Goal: Transaction & Acquisition: Purchase product/service

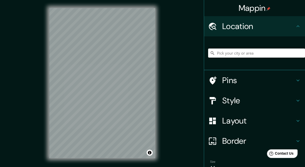
click at [240, 54] on input "Pick your city or area" at bounding box center [256, 52] width 97 height 9
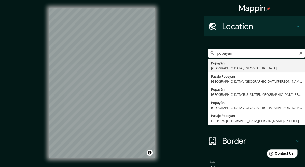
type input "Popayán, [GEOGRAPHIC_DATA], [GEOGRAPHIC_DATA]"
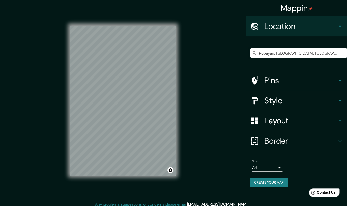
click at [277, 83] on h4 "Pins" at bounding box center [300, 80] width 73 height 10
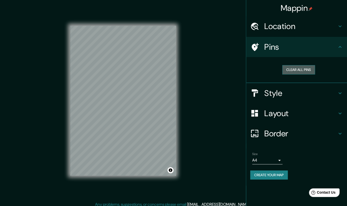
click at [294, 72] on button "Clear all pins" at bounding box center [298, 69] width 33 height 9
click at [291, 90] on h4 "Style" at bounding box center [300, 93] width 73 height 10
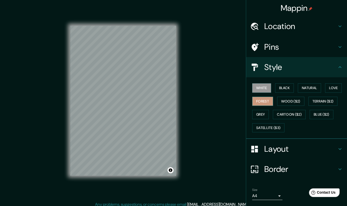
click at [264, 101] on button "Forest" at bounding box center [262, 101] width 21 height 9
click at [189, 100] on div "Mappin Location Popayán, Cauca, Colombia Pins Style White Black Natural Love Fo…" at bounding box center [173, 104] width 347 height 209
click at [183, 92] on div "© Mapbox © OpenStreetMap Improve this map" at bounding box center [123, 100] width 122 height 201
click at [66, 101] on div "© Mapbox © OpenStreetMap Improve this map" at bounding box center [123, 100] width 122 height 201
click at [275, 146] on h4 "Layout" at bounding box center [300, 149] width 73 height 10
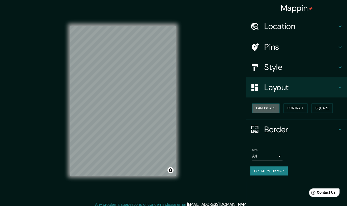
click at [265, 107] on button "Landscape" at bounding box center [265, 107] width 27 height 9
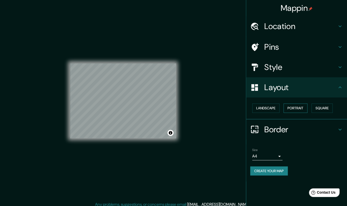
click at [295, 108] on button "Portrait" at bounding box center [296, 107] width 24 height 9
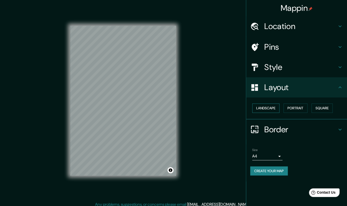
click at [270, 108] on button "Landscape" at bounding box center [265, 107] width 27 height 9
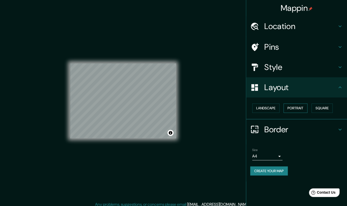
click at [299, 109] on button "Portrait" at bounding box center [296, 107] width 24 height 9
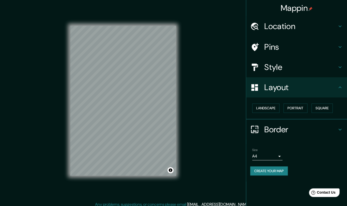
click at [268, 166] on button "Create your map" at bounding box center [269, 170] width 38 height 9
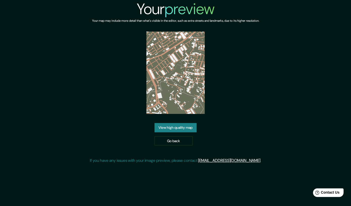
click at [178, 123] on link "View high quality map" at bounding box center [175, 127] width 42 height 9
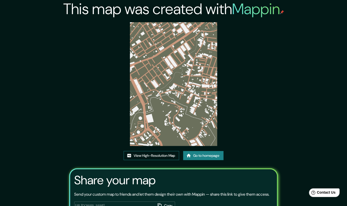
click at [148, 157] on link "View High-Resolution Map" at bounding box center [151, 155] width 55 height 9
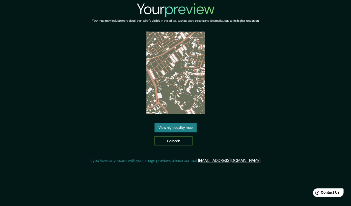
click at [171, 136] on link "Go back" at bounding box center [173, 140] width 38 height 9
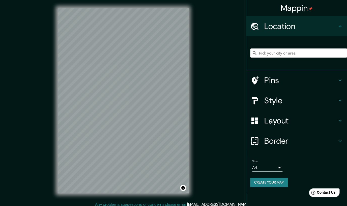
click at [270, 54] on input "Pick your city or area" at bounding box center [298, 52] width 97 height 9
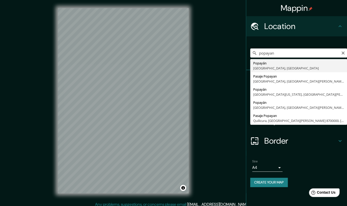
type input "Popayán, [GEOGRAPHIC_DATA], [GEOGRAPHIC_DATA]"
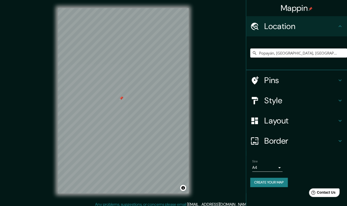
click at [119, 100] on div at bounding box center [121, 98] width 4 height 4
click at [285, 102] on h4 "Style" at bounding box center [300, 100] width 73 height 10
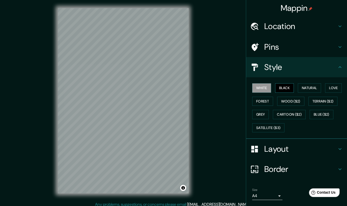
click at [283, 88] on button "Black" at bounding box center [284, 87] width 19 height 9
click at [312, 88] on button "Natural" at bounding box center [309, 87] width 23 height 9
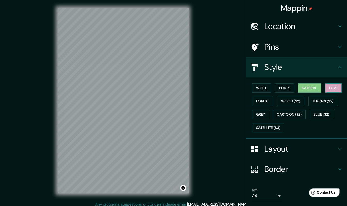
click at [339, 88] on button "Love" at bounding box center [333, 87] width 17 height 9
click at [261, 98] on button "Forest" at bounding box center [262, 101] width 21 height 9
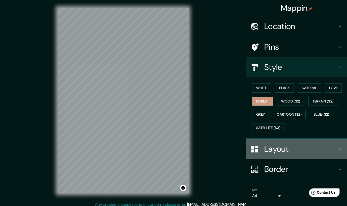
click at [296, 150] on h4 "Layout" at bounding box center [300, 149] width 73 height 10
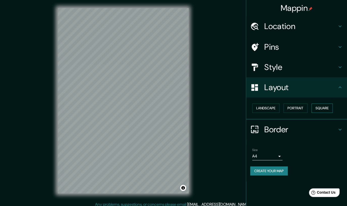
click at [318, 110] on button "Square" at bounding box center [322, 107] width 21 height 9
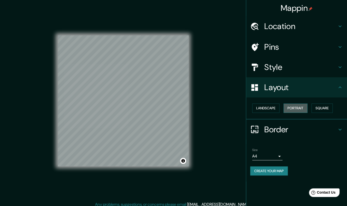
click at [303, 109] on button "Portrait" at bounding box center [296, 107] width 24 height 9
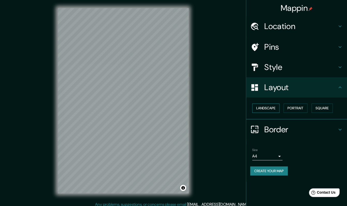
click at [274, 107] on button "Landscape" at bounding box center [265, 107] width 27 height 9
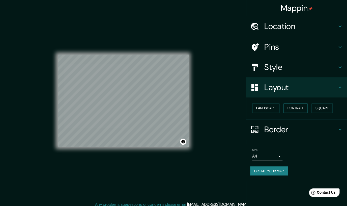
click at [298, 108] on button "Portrait" at bounding box center [296, 107] width 24 height 9
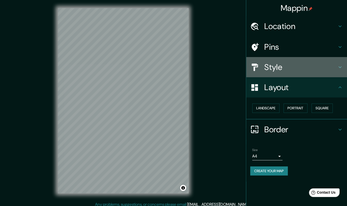
click at [290, 65] on h4 "Style" at bounding box center [300, 67] width 73 height 10
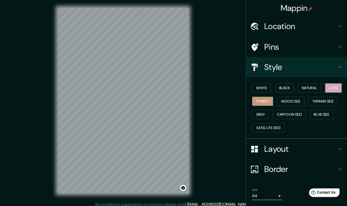
click at [337, 88] on button "Love" at bounding box center [333, 87] width 17 height 9
click at [320, 87] on button "Natural" at bounding box center [309, 87] width 23 height 9
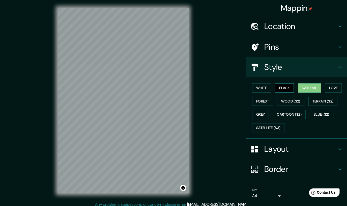
click at [288, 87] on button "Black" at bounding box center [284, 87] width 19 height 9
click at [267, 86] on button "White" at bounding box center [261, 87] width 19 height 9
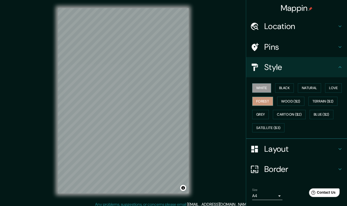
click at [265, 102] on button "Forest" at bounding box center [262, 101] width 21 height 9
click at [264, 130] on button "Satellite ($3)" at bounding box center [268, 127] width 32 height 9
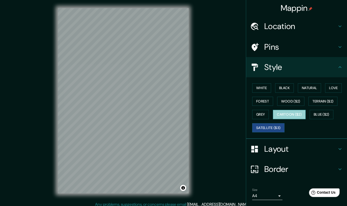
click at [289, 114] on button "Cartoon ($2)" at bounding box center [289, 114] width 33 height 9
click at [263, 117] on button "Grey" at bounding box center [260, 114] width 17 height 9
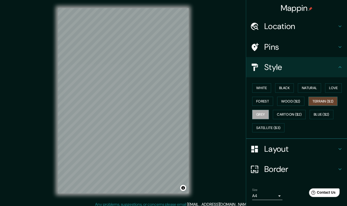
click at [328, 101] on button "Terrain ($2)" at bounding box center [323, 101] width 29 height 9
click at [297, 101] on button "Wood ($2)" at bounding box center [290, 101] width 27 height 9
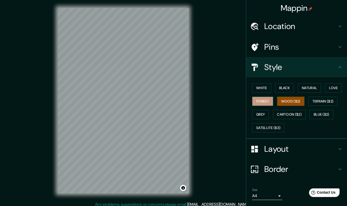
click at [267, 100] on button "Forest" at bounding box center [262, 101] width 21 height 9
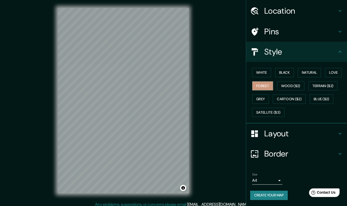
click at [276, 192] on button "Create your map" at bounding box center [269, 194] width 38 height 9
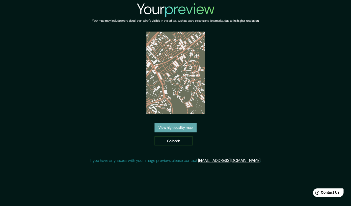
click at [173, 129] on link "View high quality map" at bounding box center [175, 127] width 42 height 9
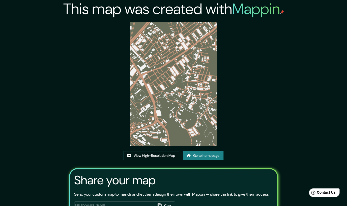
click at [159, 158] on link "View High-Resolution Map" at bounding box center [151, 155] width 55 height 9
